Goal: Information Seeking & Learning: Learn about a topic

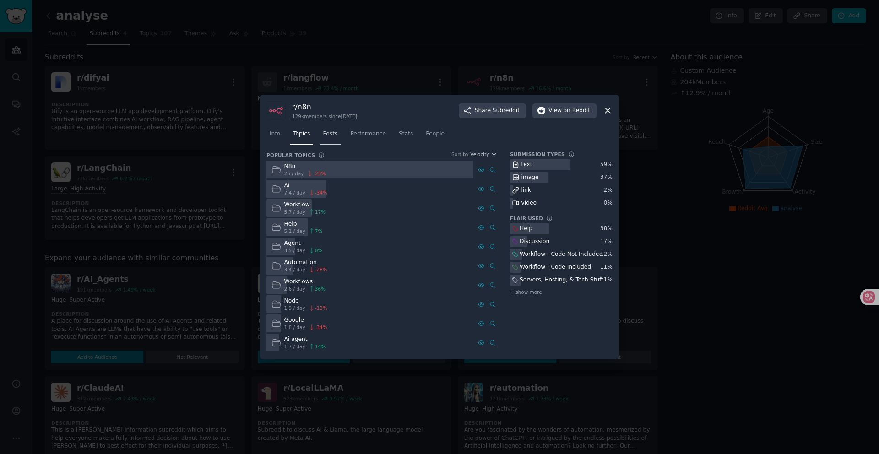
click at [333, 136] on span "Posts" at bounding box center [330, 134] width 15 height 8
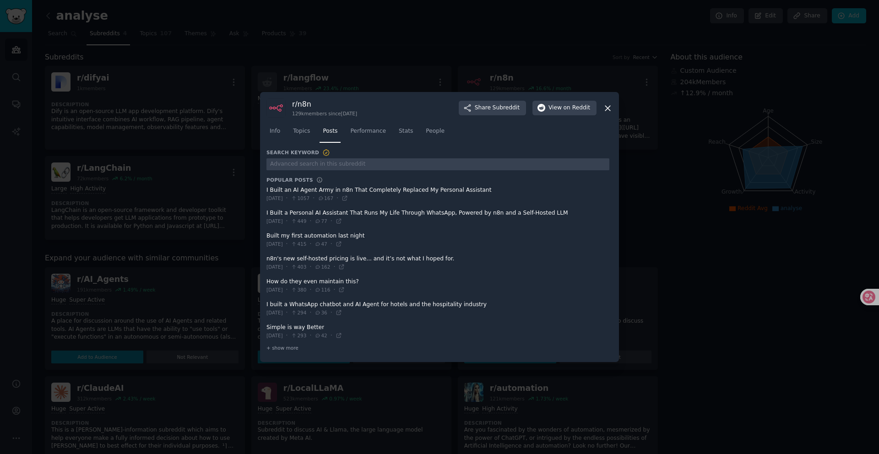
click at [396, 189] on span at bounding box center [438, 194] width 343 height 22
click at [347, 198] on icon at bounding box center [345, 199] width 4 height 4
drag, startPoint x: 365, startPoint y: 199, endPoint x: 358, endPoint y: 200, distance: 6.6
click at [358, 200] on div "I Built an AI Agent Army in n8n That Completely Replaced My Personal Assistant …" at bounding box center [438, 194] width 343 height 16
click at [347, 200] on icon at bounding box center [345, 199] width 4 height 4
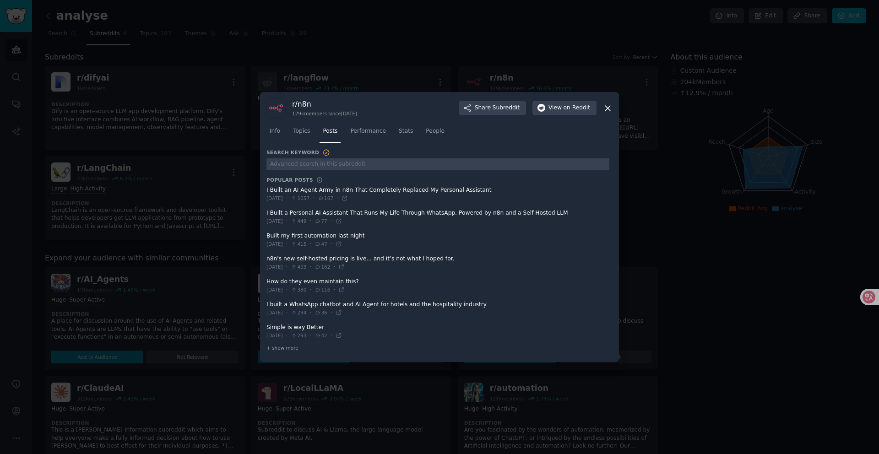
click at [557, 212] on span at bounding box center [438, 217] width 343 height 22
drag, startPoint x: 563, startPoint y: 212, endPoint x: 295, endPoint y: 213, distance: 268.0
click at [295, 213] on span at bounding box center [438, 217] width 343 height 22
click at [268, 213] on span at bounding box center [438, 217] width 343 height 22
click at [342, 219] on icon at bounding box center [339, 221] width 6 height 6
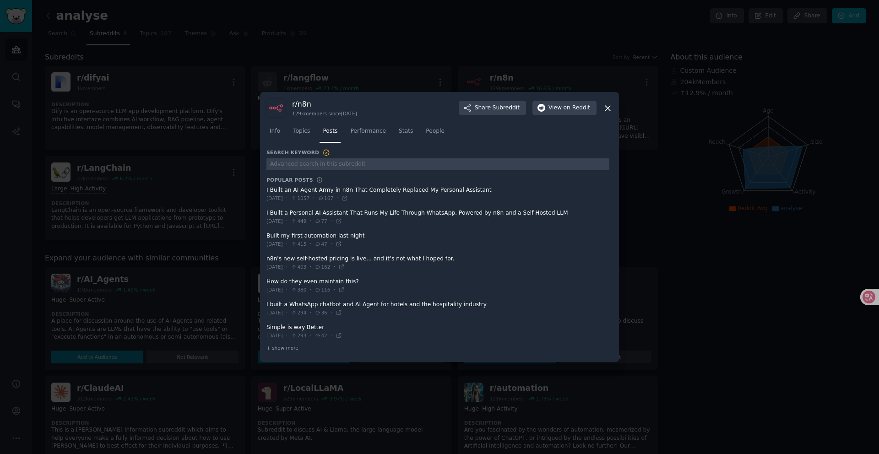
click at [342, 246] on icon at bounding box center [339, 244] width 6 height 6
click at [385, 256] on span at bounding box center [438, 263] width 343 height 22
click at [344, 268] on icon at bounding box center [342, 267] width 4 height 4
click at [401, 308] on span at bounding box center [438, 309] width 343 height 22
drag, startPoint x: 480, startPoint y: 306, endPoint x: 406, endPoint y: 307, distance: 74.7
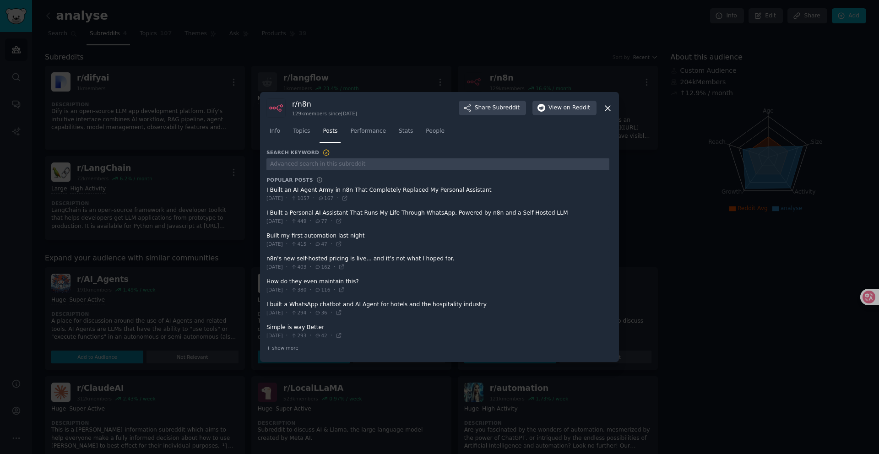
click at [406, 307] on span at bounding box center [438, 309] width 343 height 22
click at [342, 312] on icon at bounding box center [339, 313] width 6 height 6
click at [345, 288] on div "[DATE] · 380 · 116 ·" at bounding box center [306, 290] width 78 height 8
click at [345, 289] on icon at bounding box center [342, 290] width 6 height 6
